Goal: Information Seeking & Learning: Learn about a topic

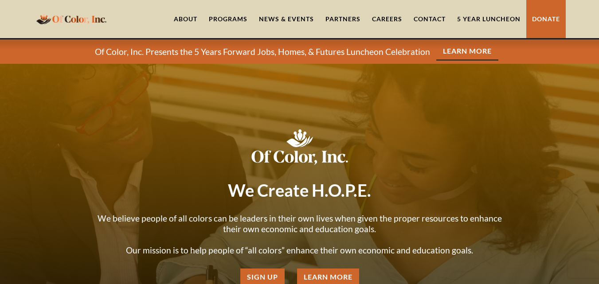
click at [186, 23] on link "About" at bounding box center [185, 19] width 35 height 38
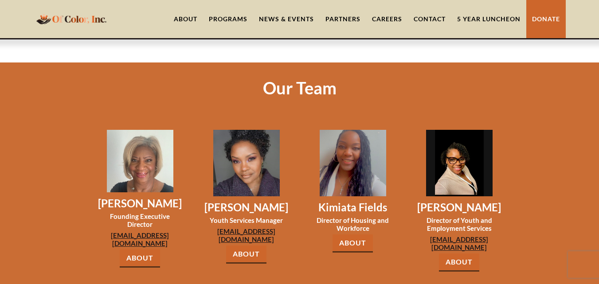
scroll to position [676, 0]
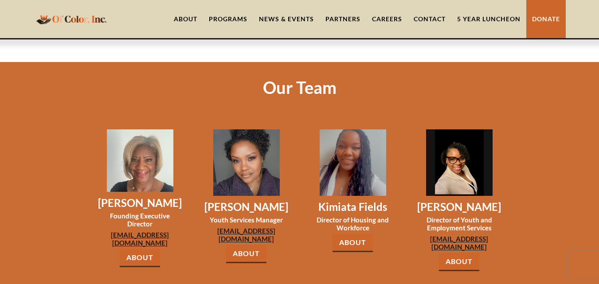
drag, startPoint x: 131, startPoint y: 140, endPoint x: 151, endPoint y: 135, distance: 20.6
click at [151, 135] on img at bounding box center [140, 160] width 66 height 63
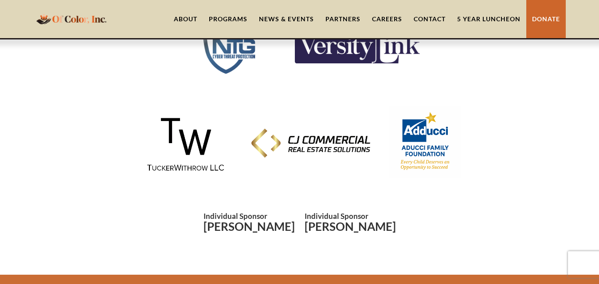
scroll to position [2049, 0]
